Goal: Information Seeking & Learning: Learn about a topic

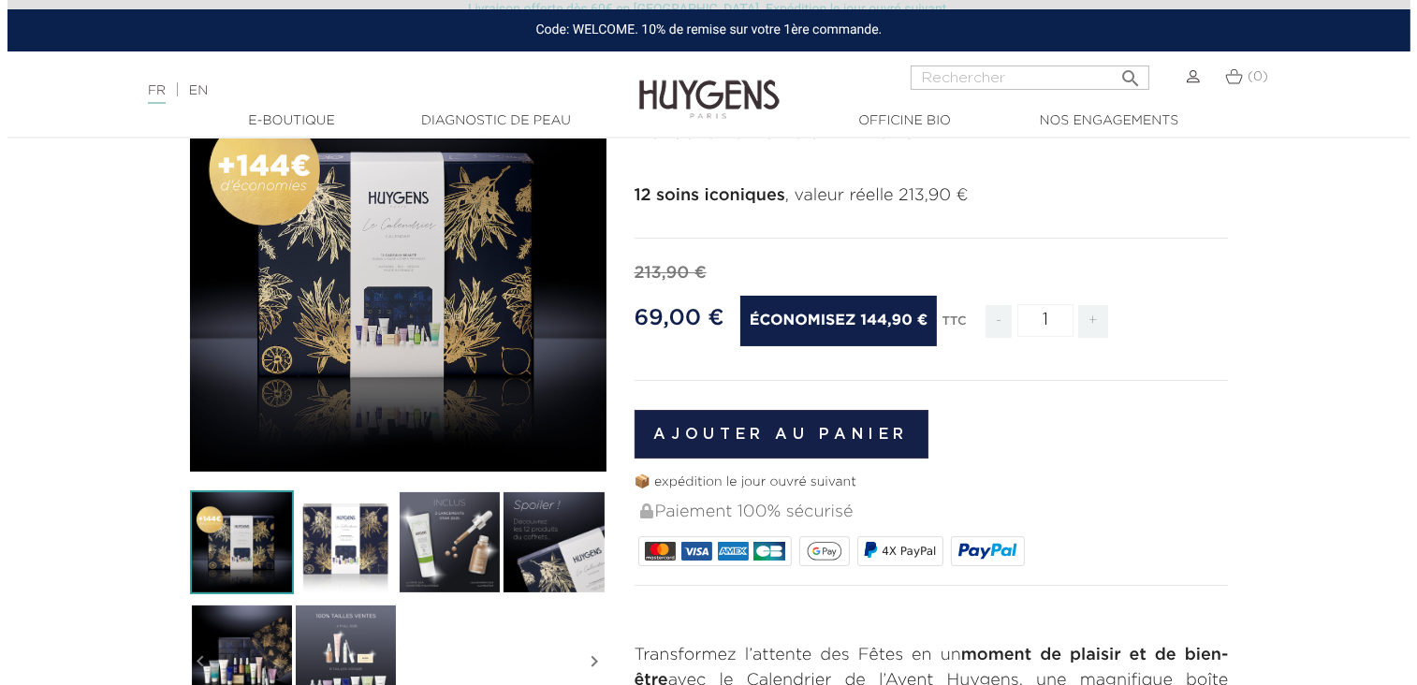
scroll to position [281, 0]
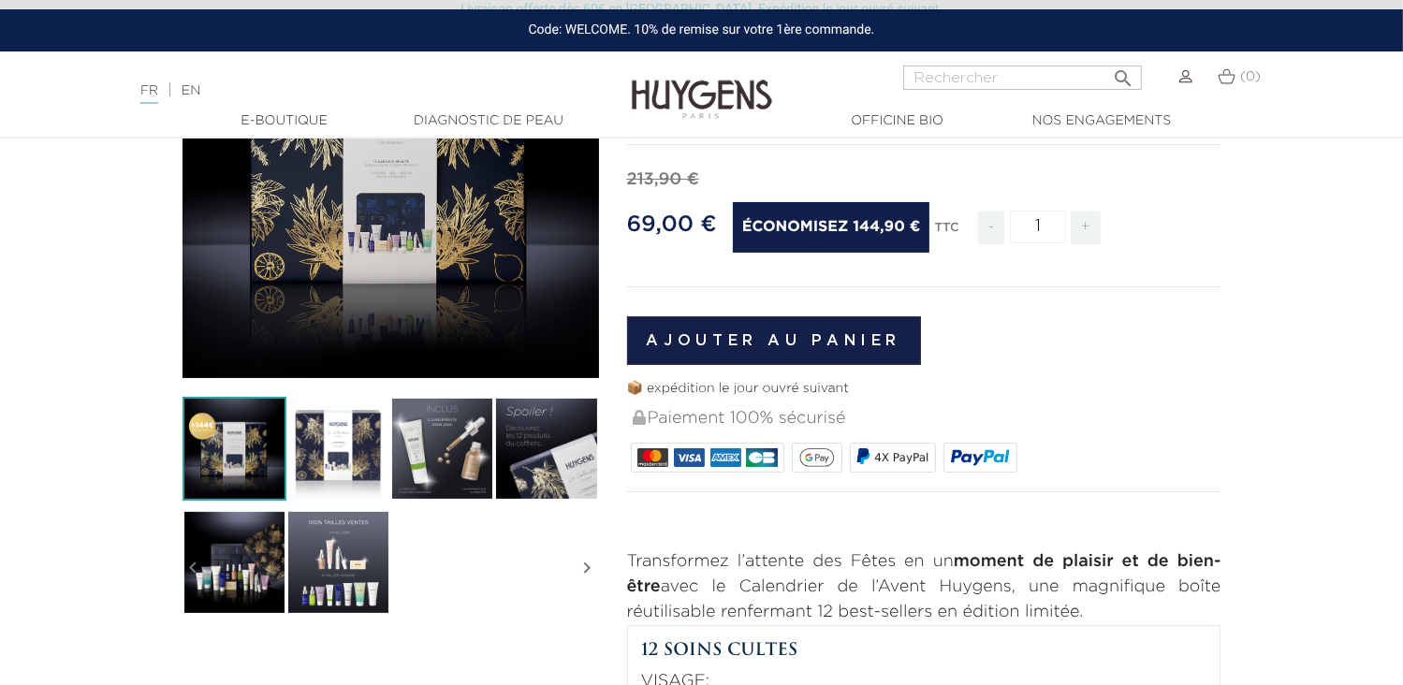
click at [261, 453] on img at bounding box center [234, 449] width 104 height 104
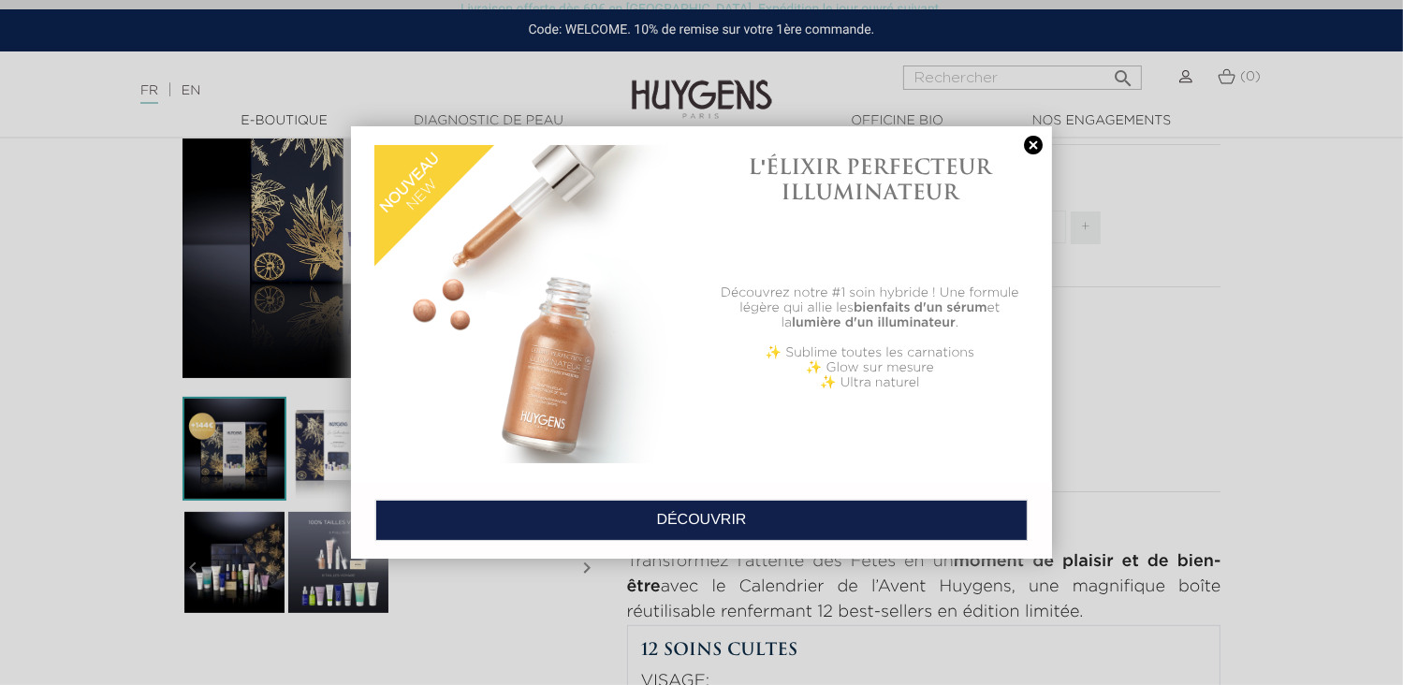
click at [1041, 142] on link at bounding box center [1033, 146] width 26 height 20
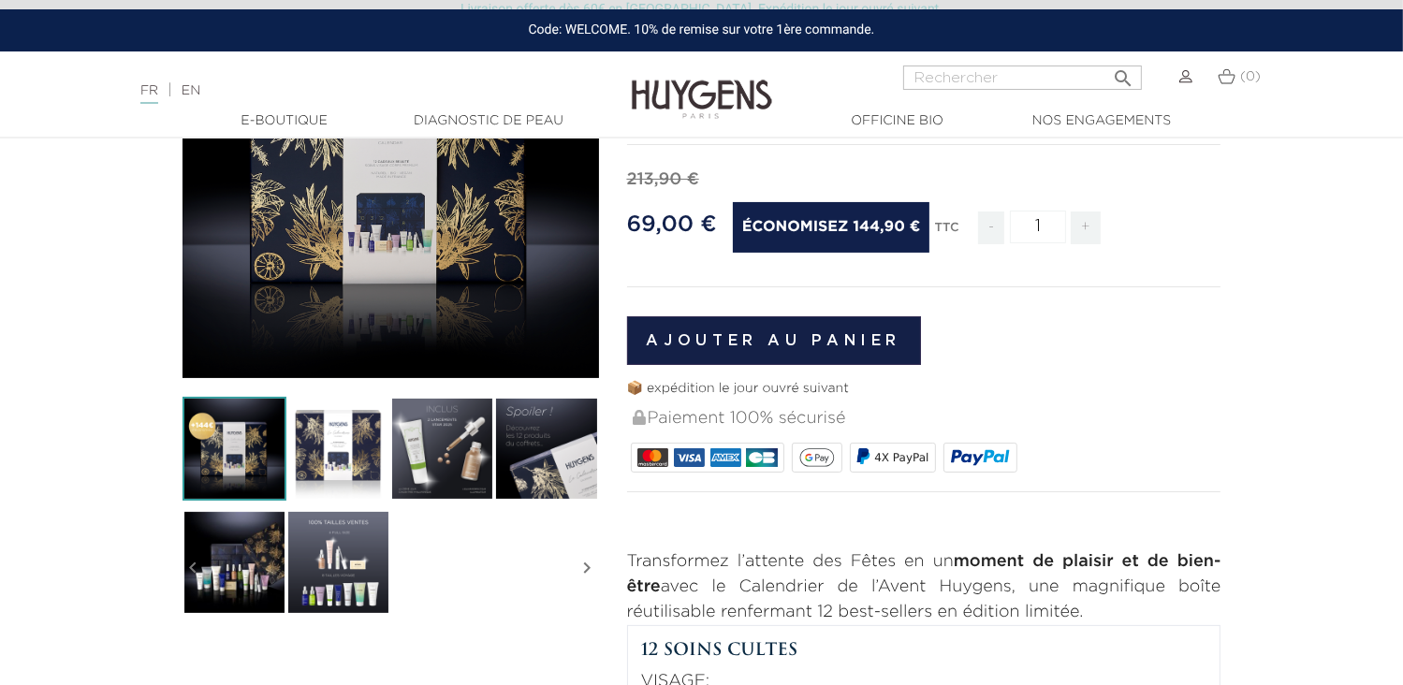
click at [345, 469] on img at bounding box center [338, 449] width 104 height 104
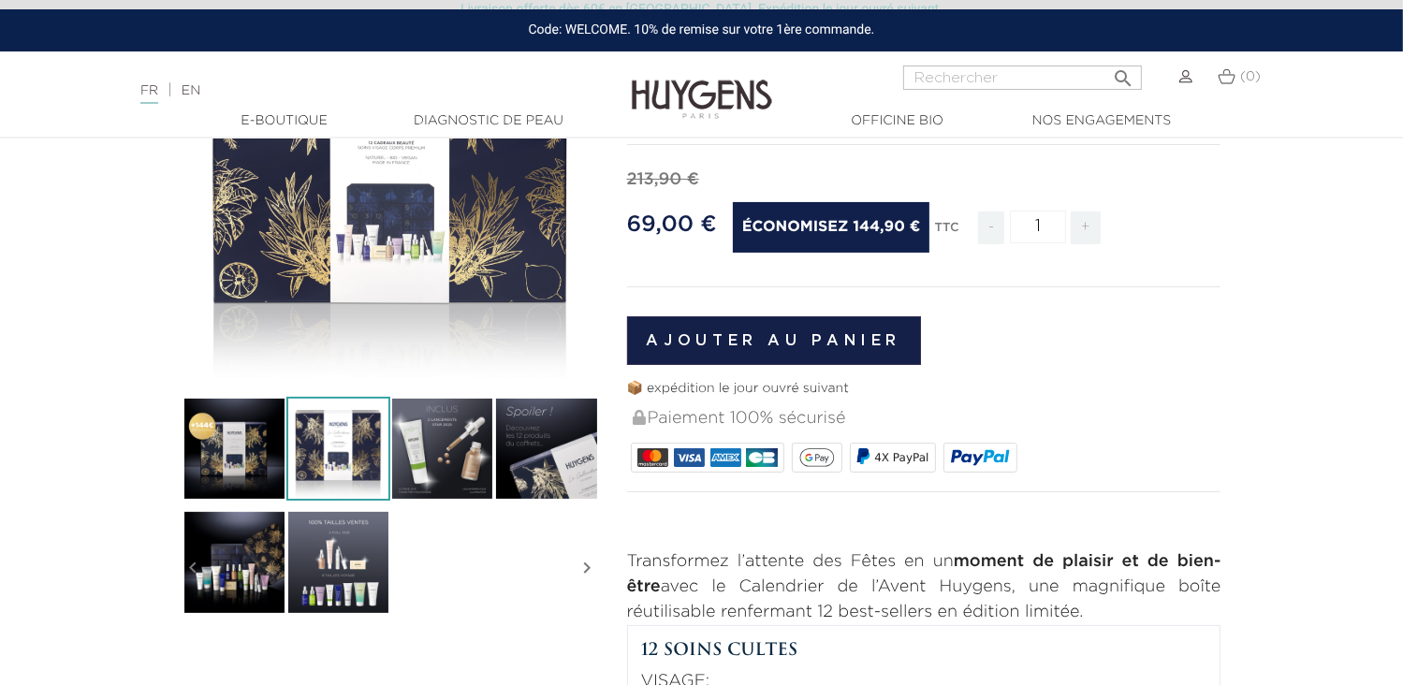
click at [404, 270] on div "" at bounding box center [390, 170] width 416 height 416
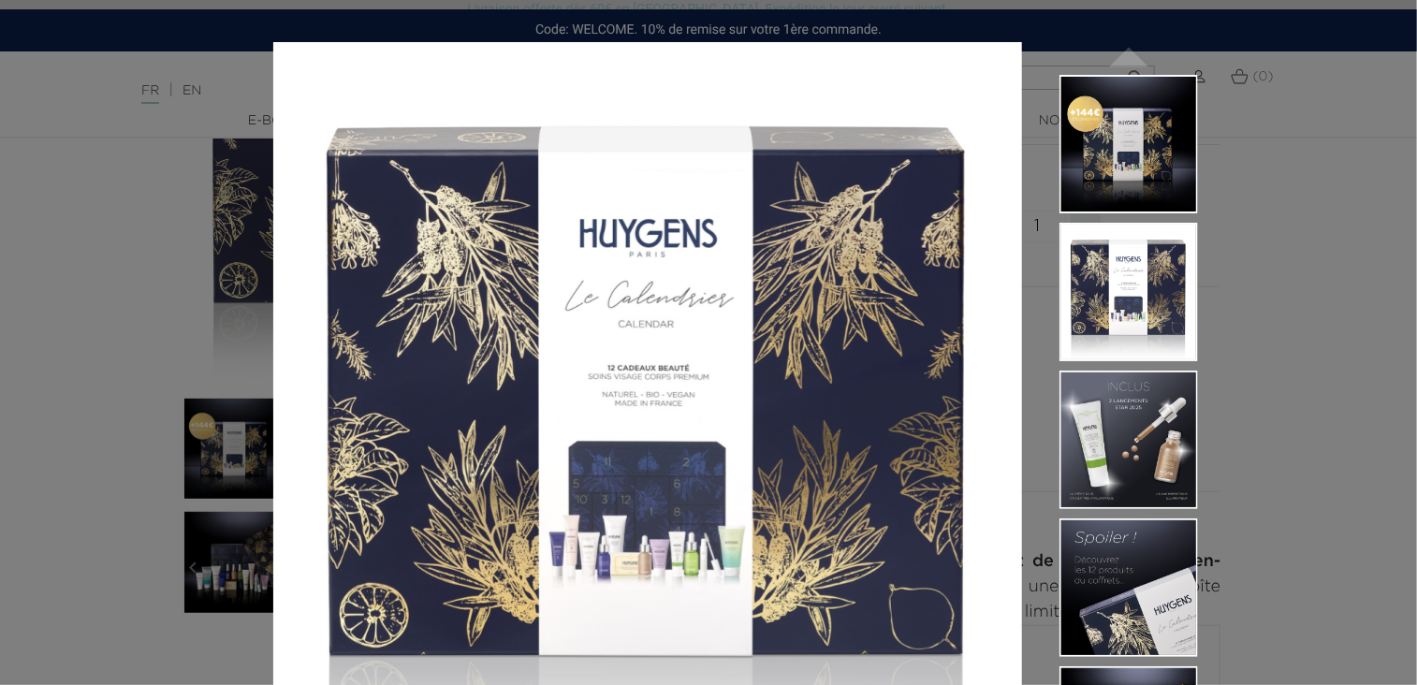
scroll to position [94, 0]
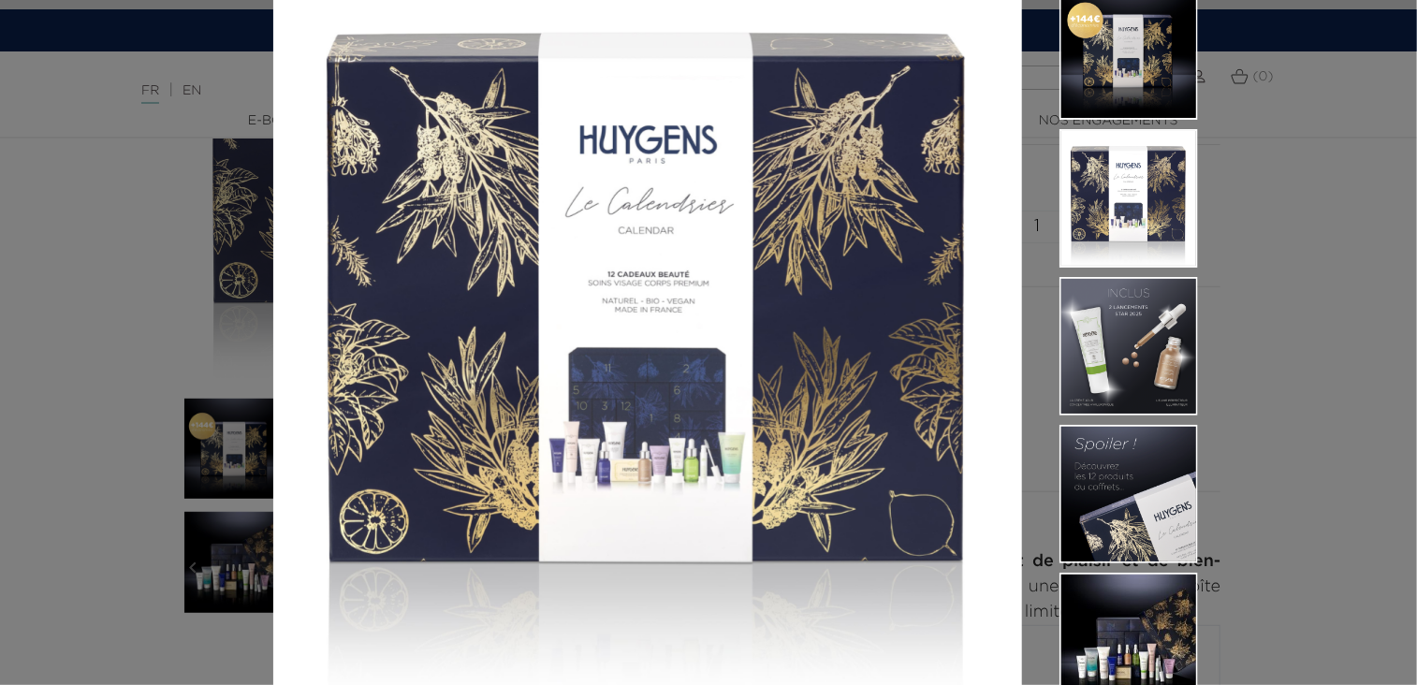
click at [640, 389] on img at bounding box center [647, 323] width 749 height 749
click at [552, 448] on img at bounding box center [647, 323] width 749 height 749
click at [591, 461] on img at bounding box center [647, 323] width 749 height 749
click at [658, 467] on img at bounding box center [647, 323] width 749 height 749
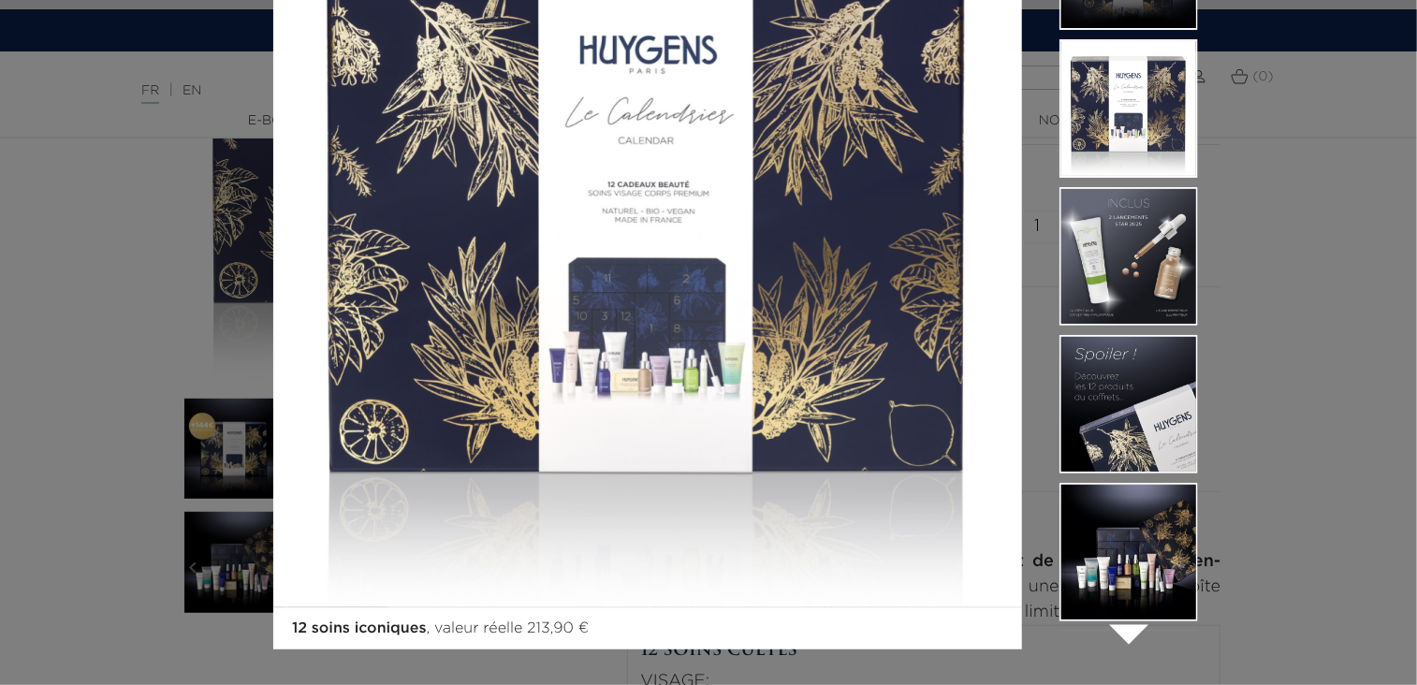
scroll to position [187, 0]
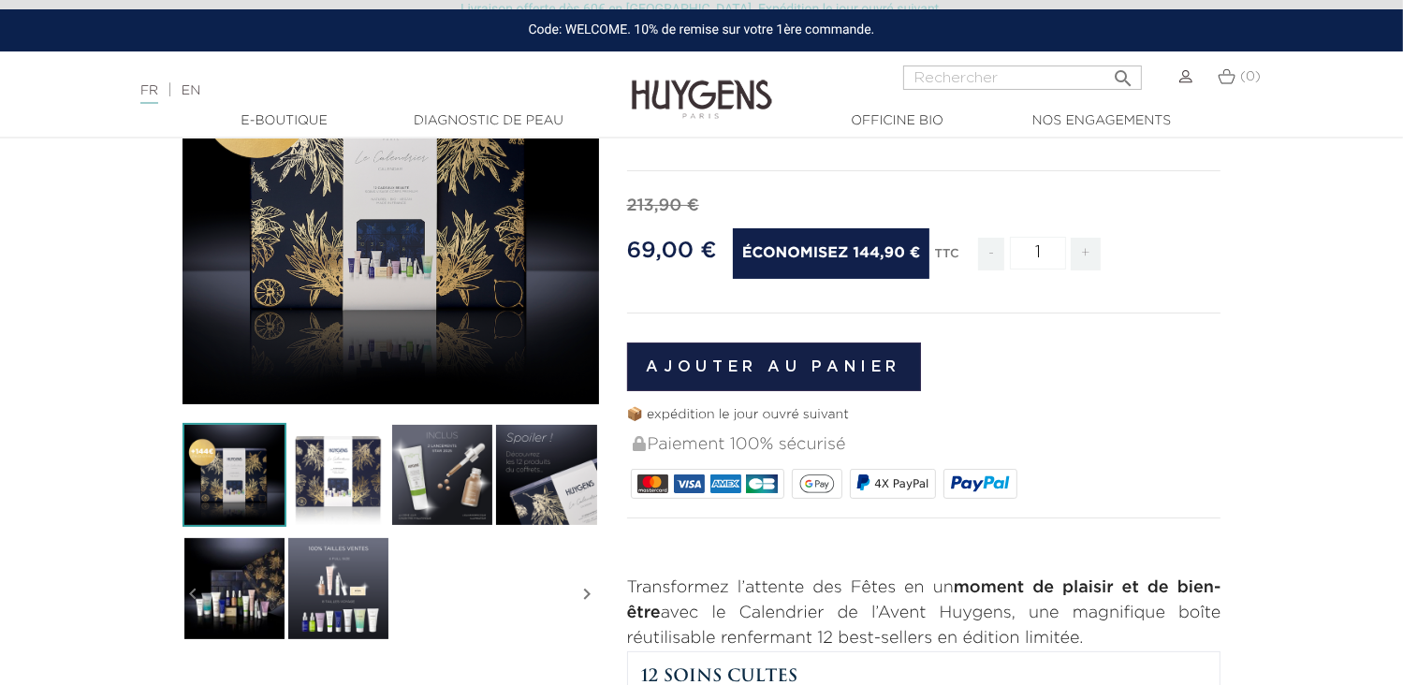
scroll to position [281, 0]
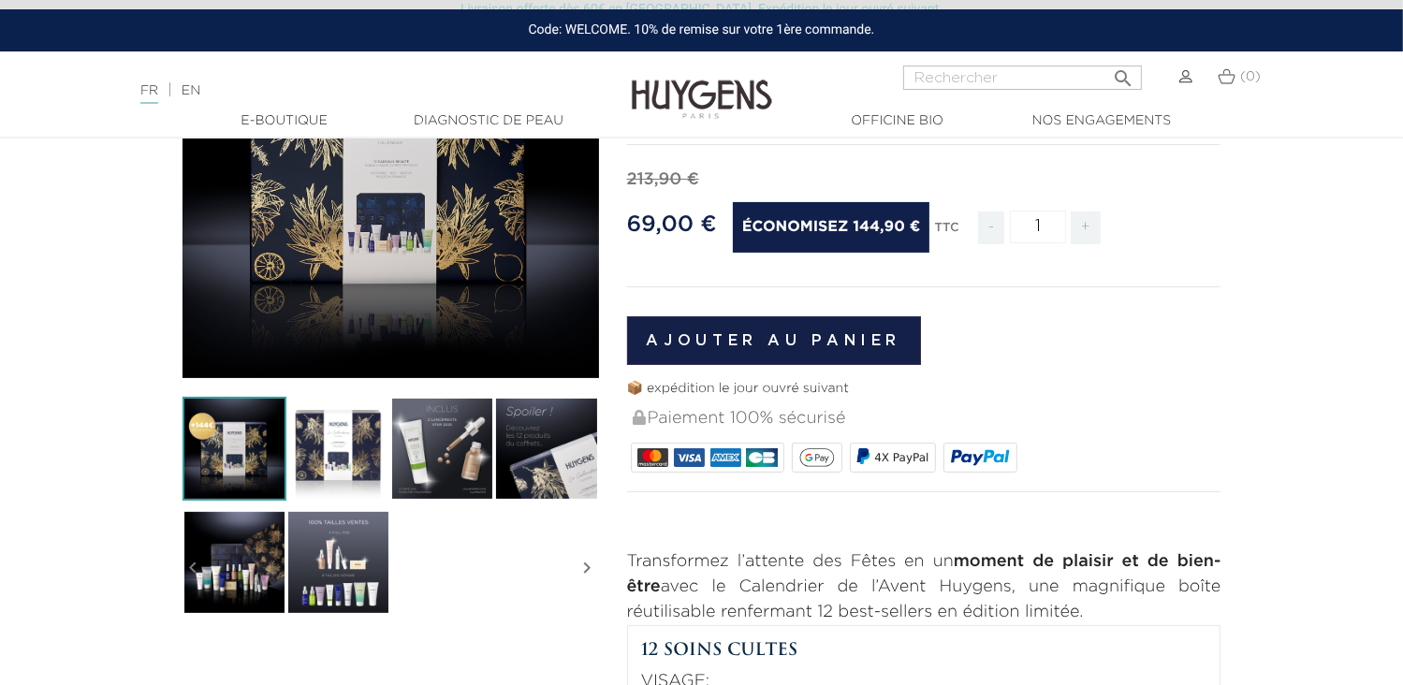
click at [306, 565] on img at bounding box center [338, 562] width 104 height 104
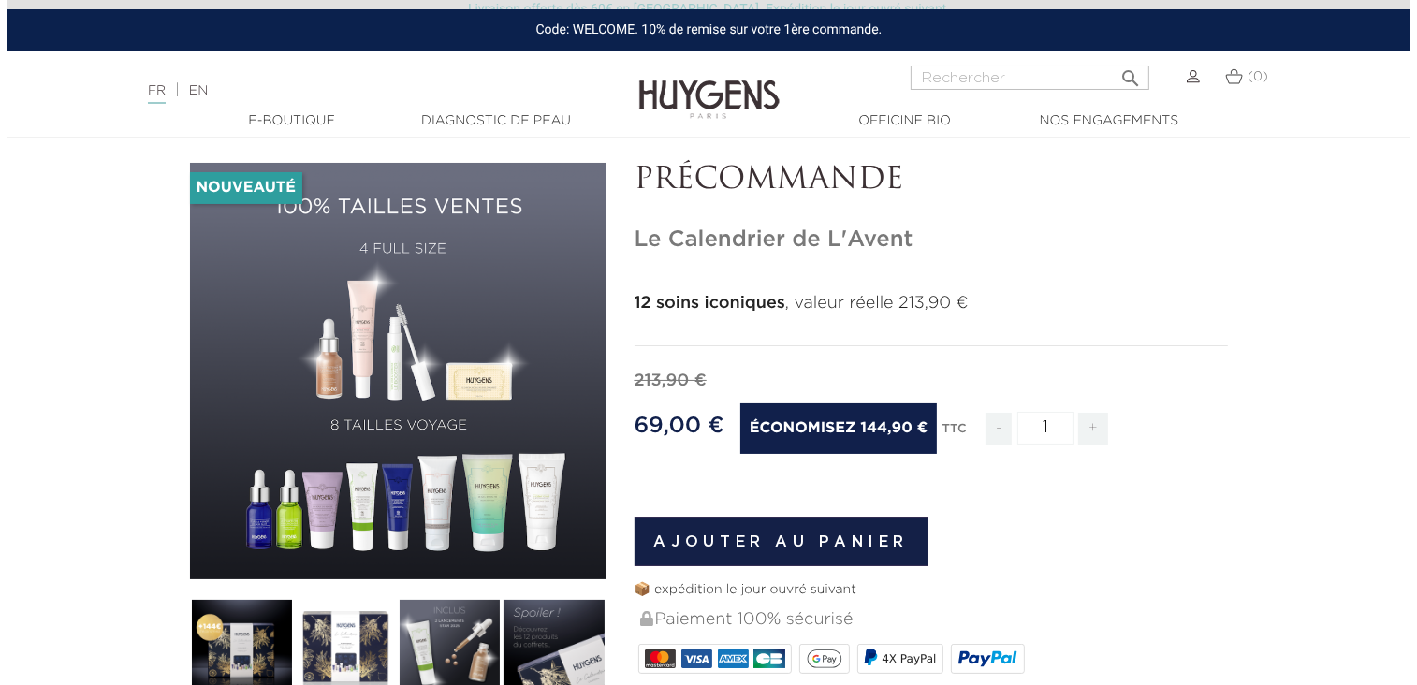
scroll to position [0, 0]
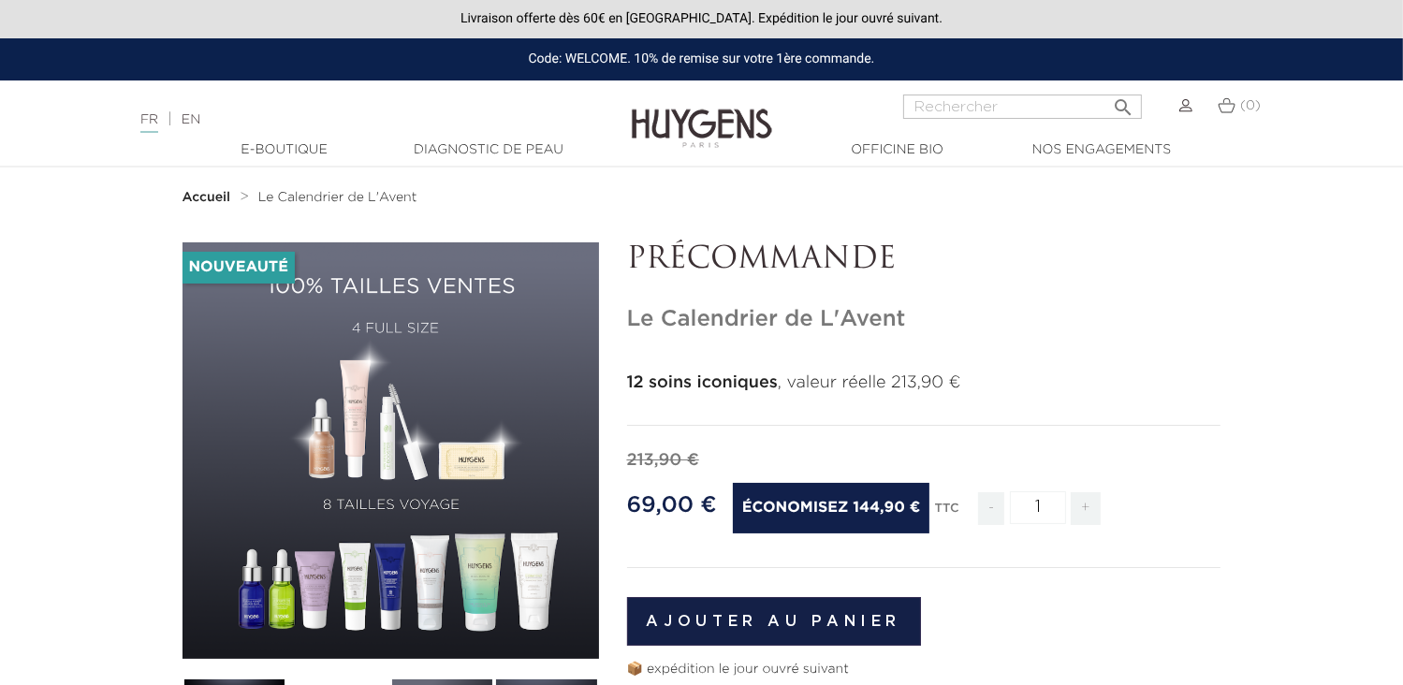
click at [512, 362] on div "" at bounding box center [390, 450] width 416 height 416
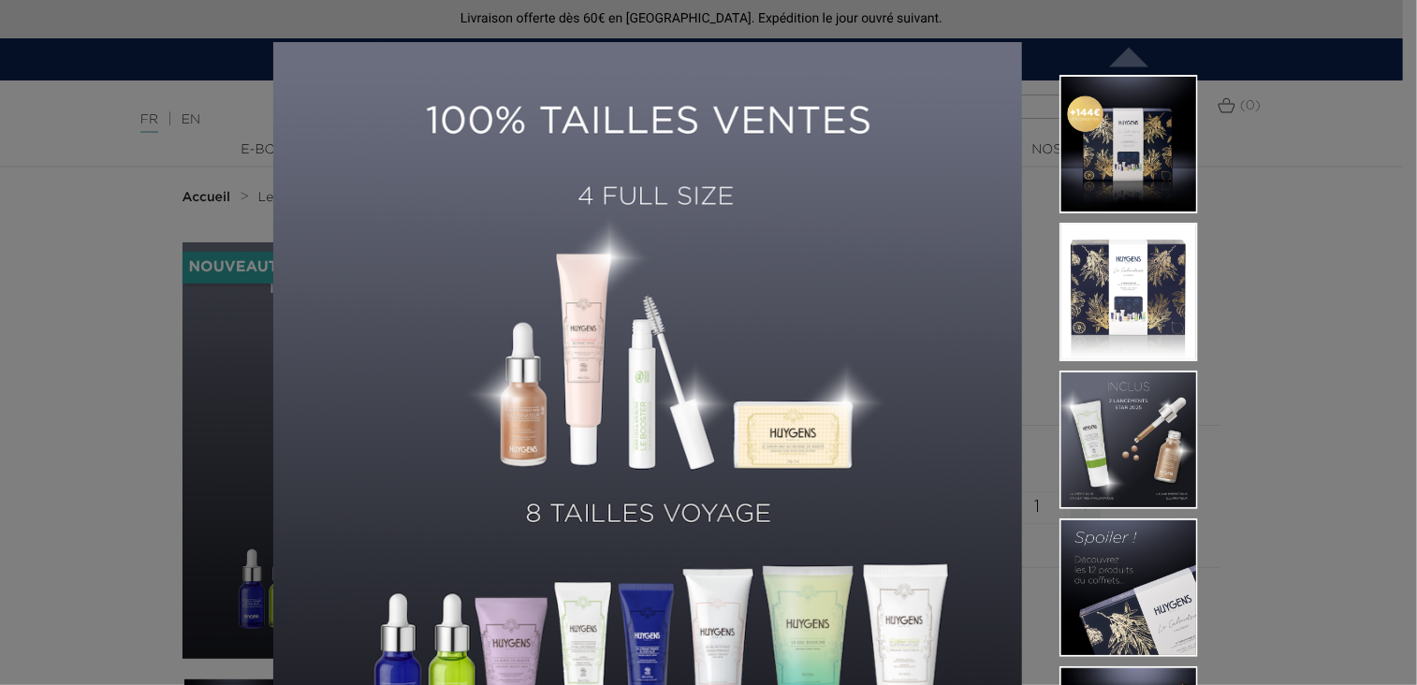
click at [576, 387] on img at bounding box center [647, 416] width 749 height 749
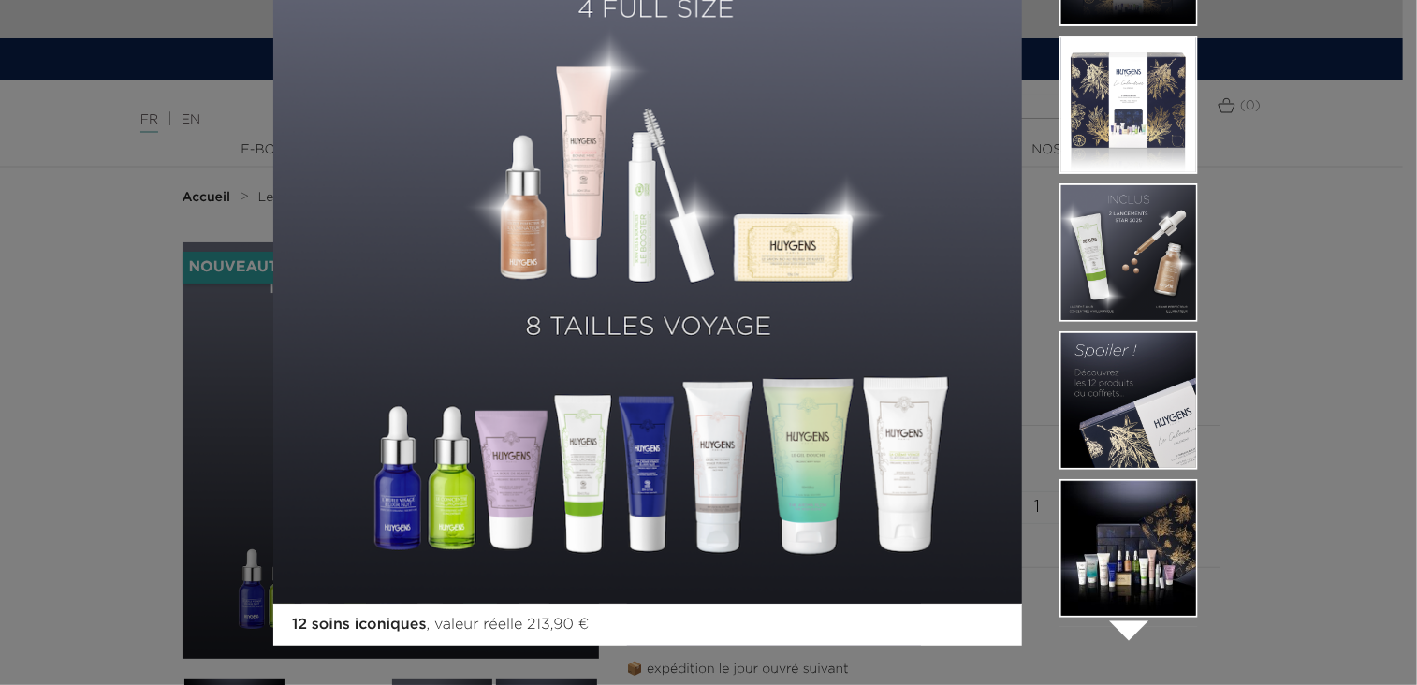
scroll to position [190, 0]
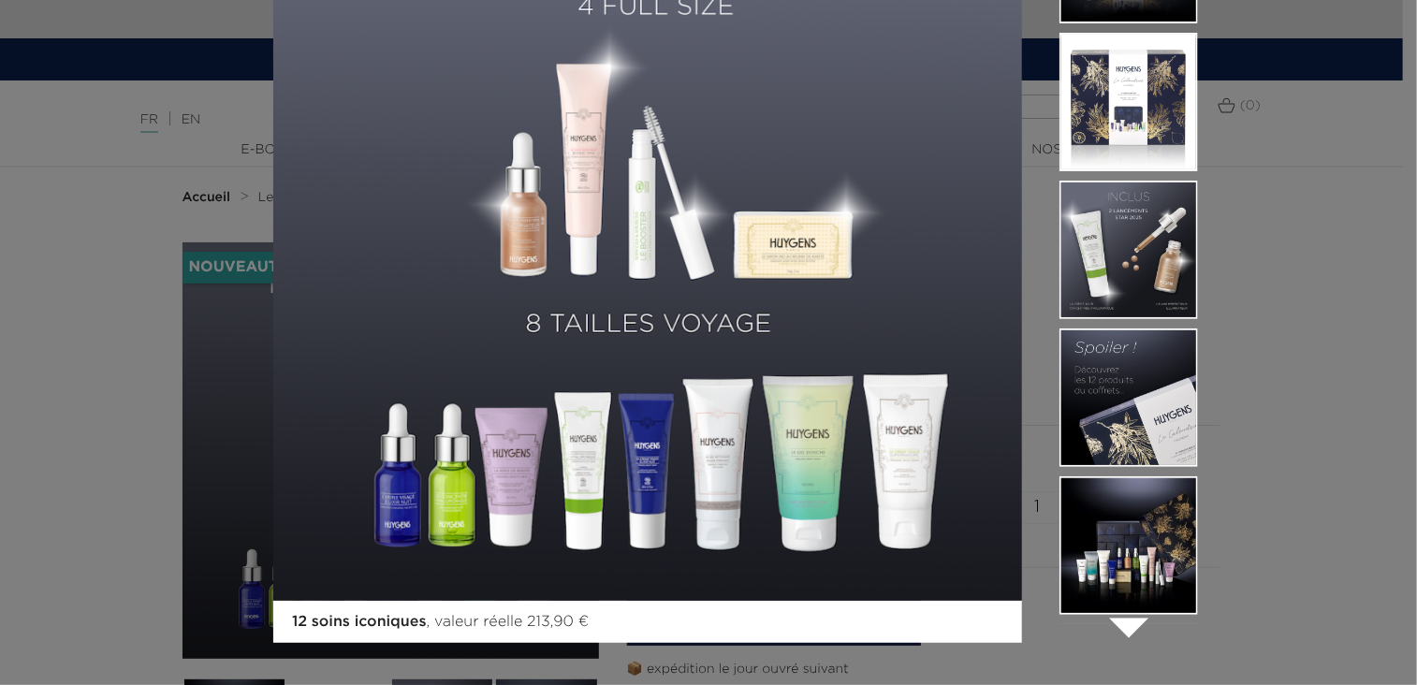
click at [824, 314] on img at bounding box center [647, 226] width 749 height 749
